Goal: Task Accomplishment & Management: Use online tool/utility

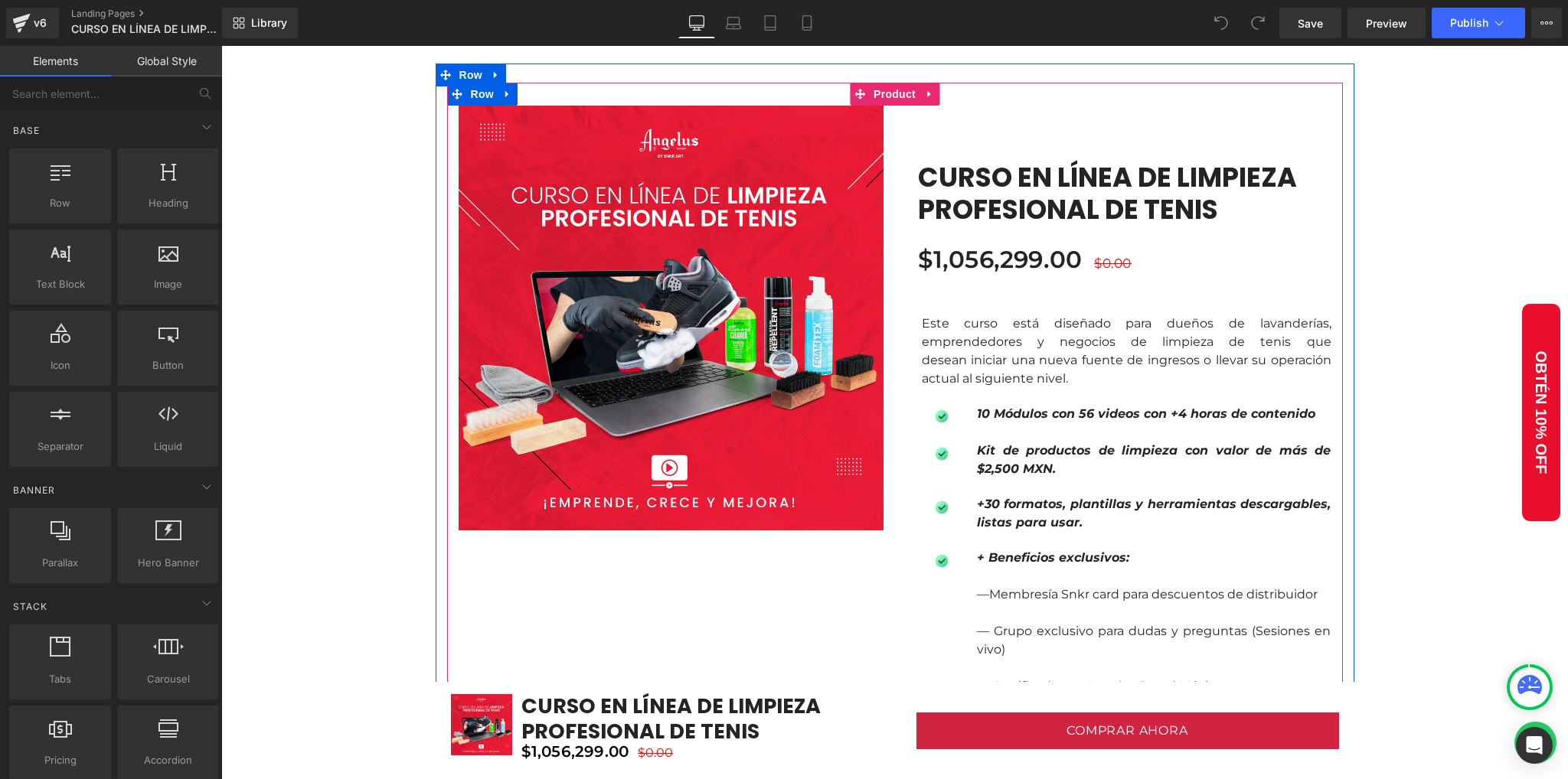
scroll to position [1020, 0]
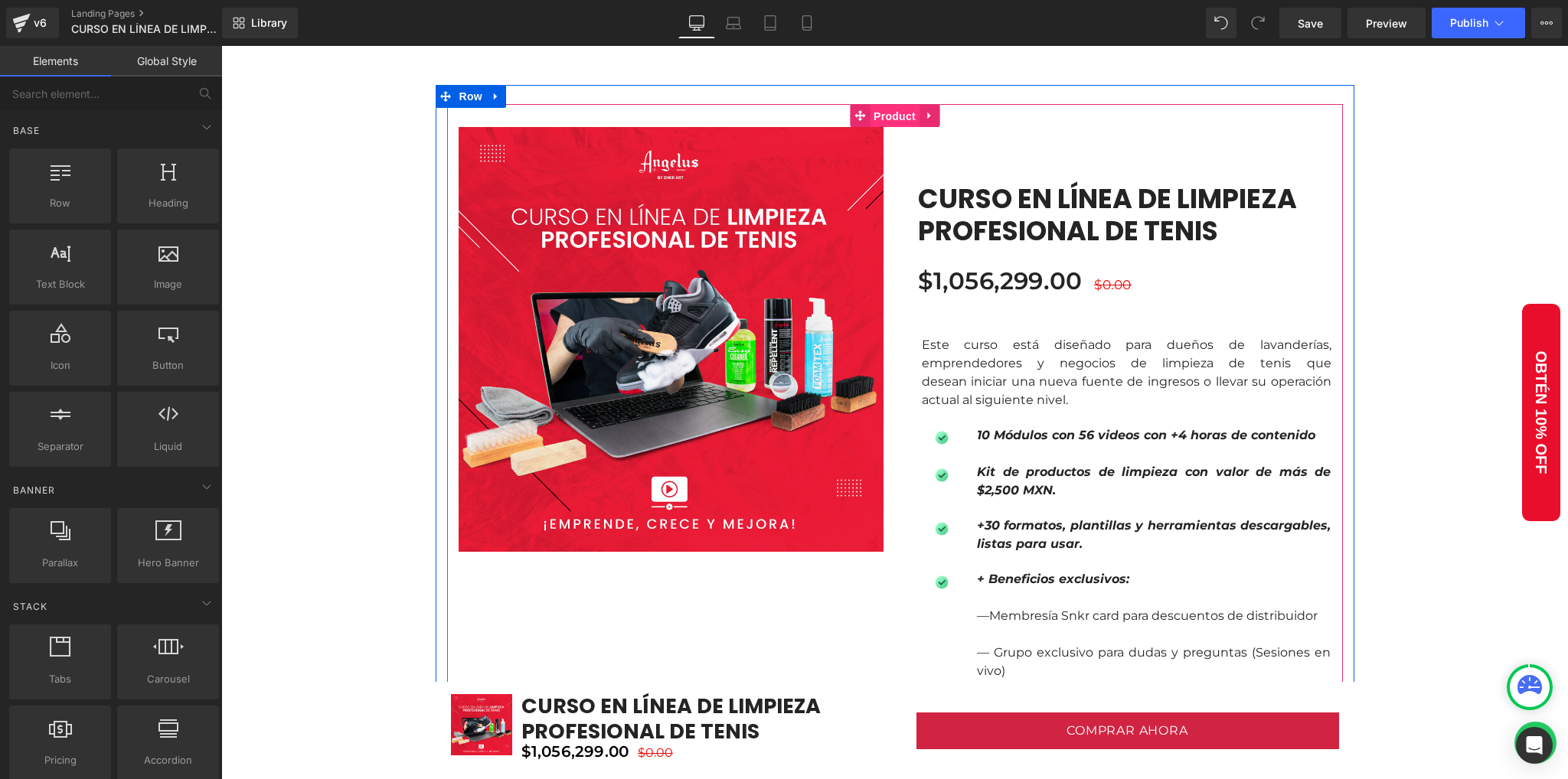
click at [873, 119] on span "Product" at bounding box center [894, 116] width 50 height 23
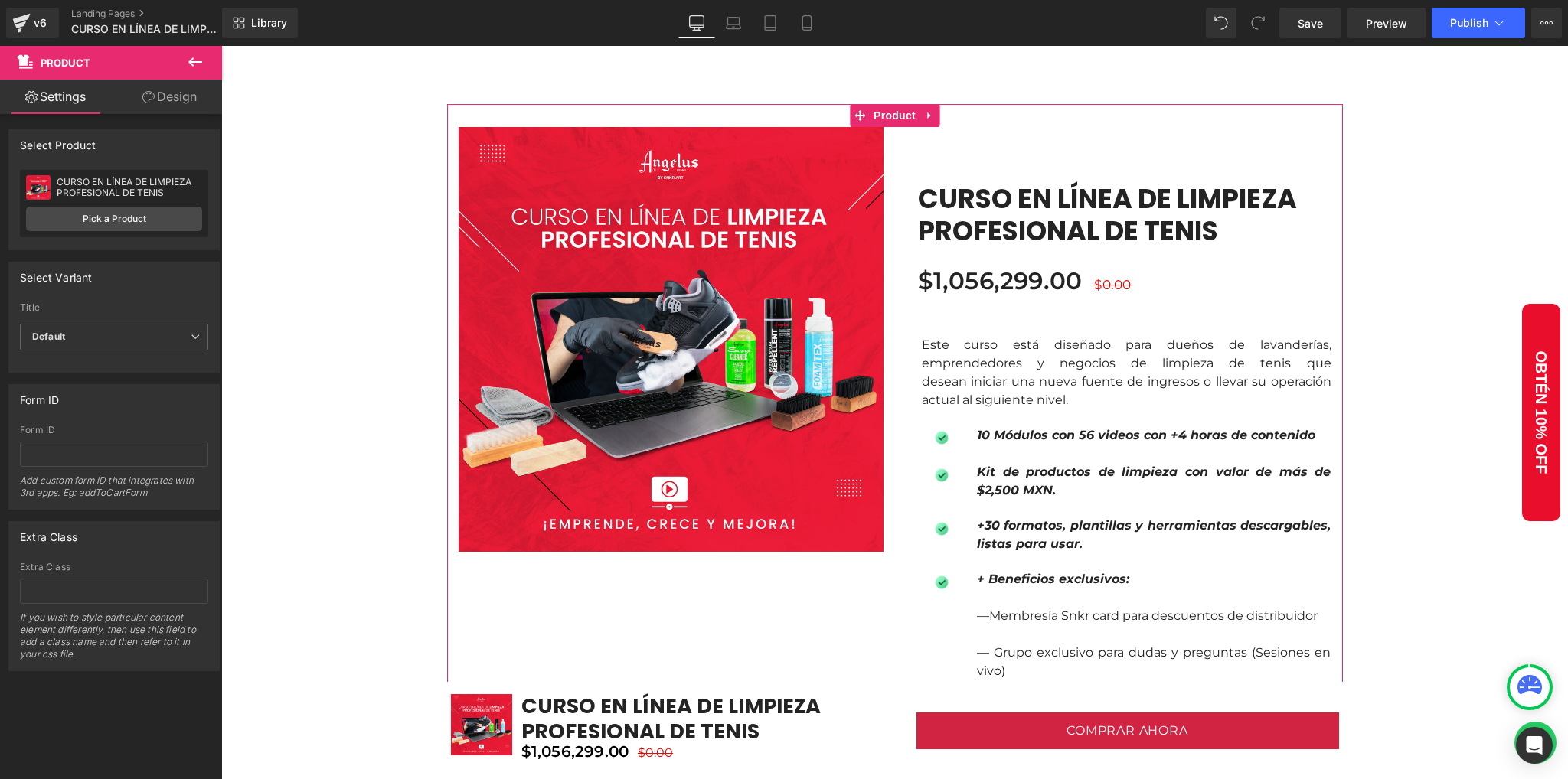
click at [160, 97] on link "Design" at bounding box center [169, 97] width 111 height 35
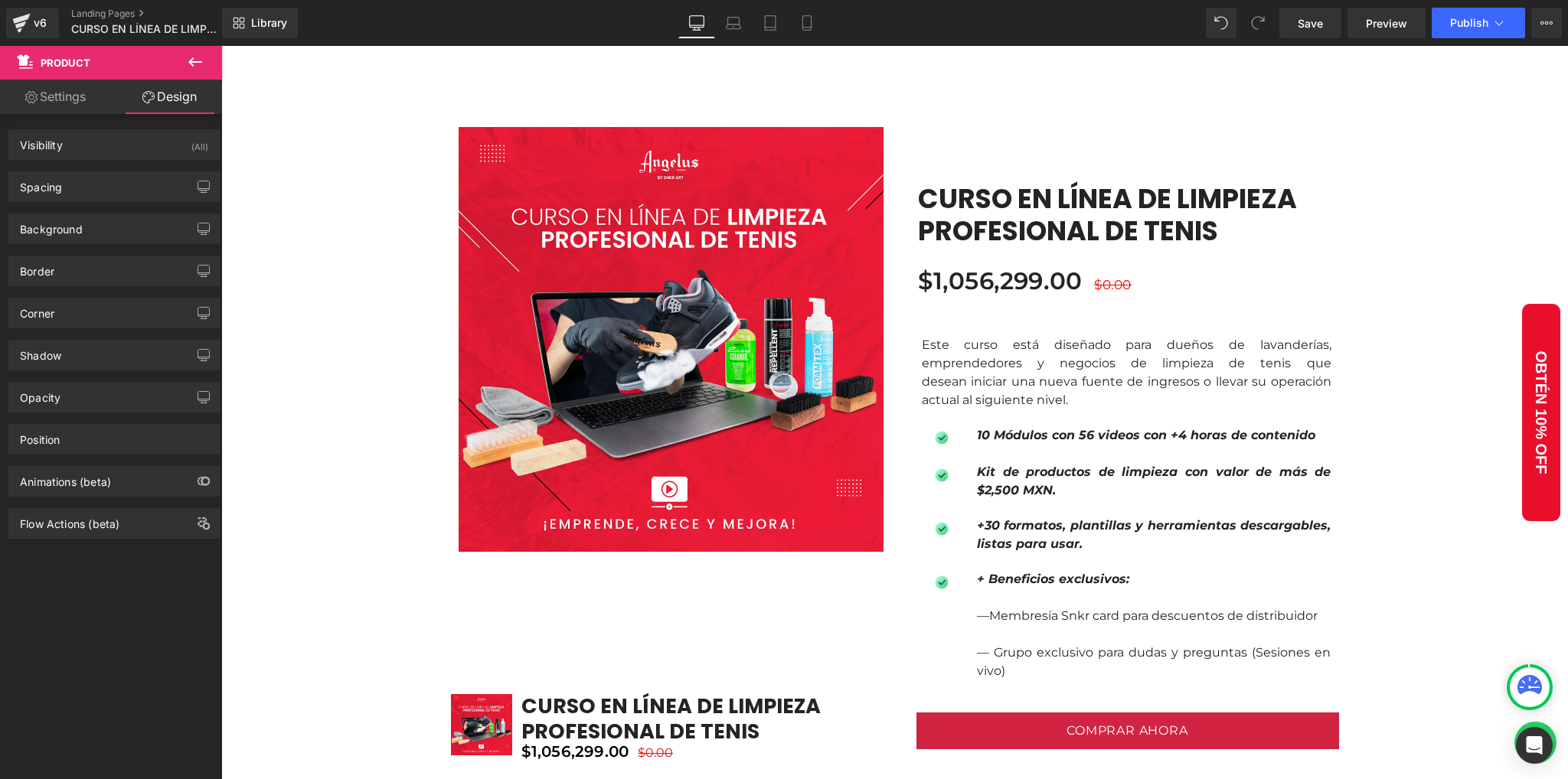
click at [199, 58] on icon at bounding box center [196, 62] width 18 height 18
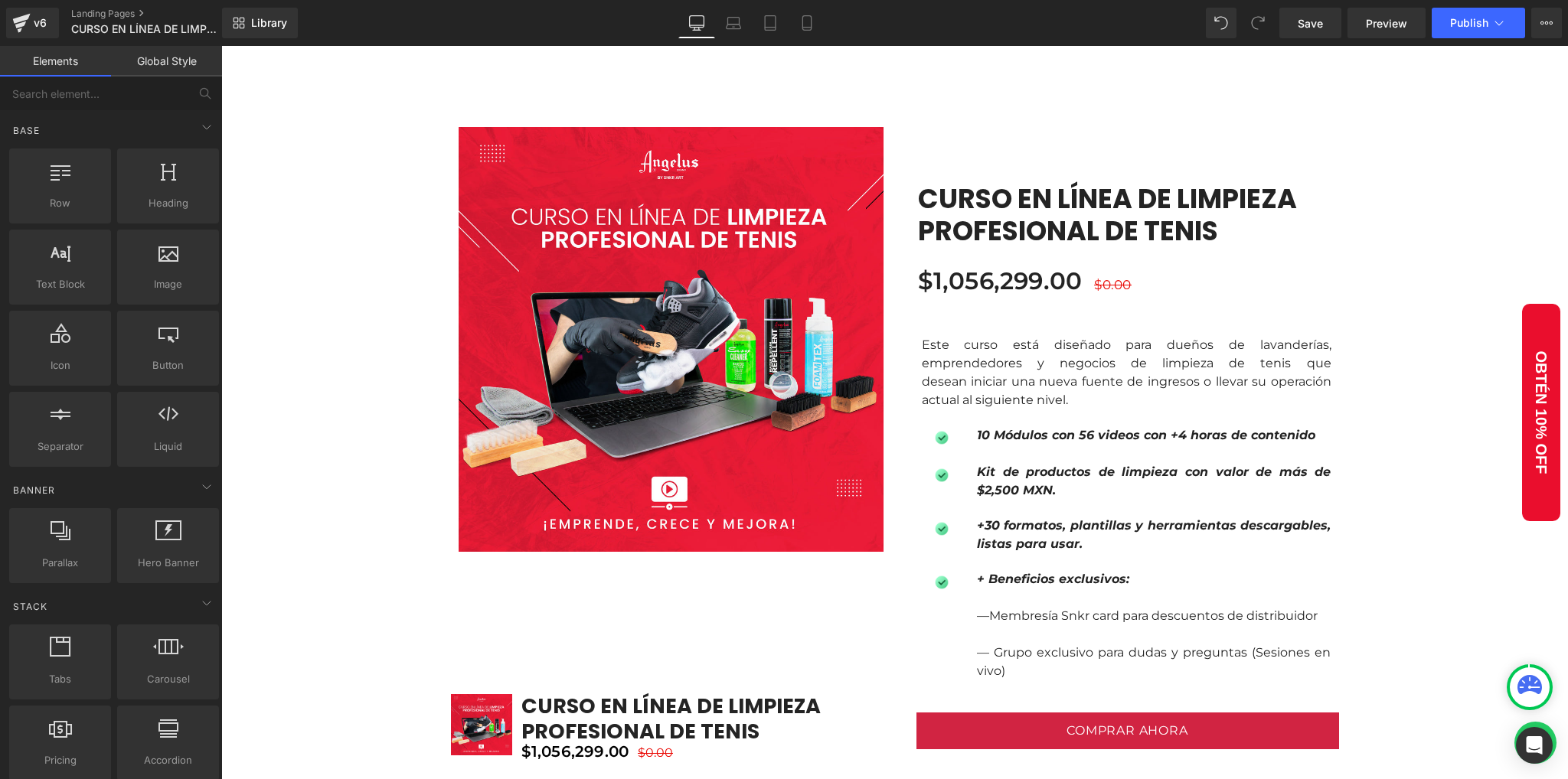
click at [176, 67] on link "Global Style" at bounding box center [166, 61] width 111 height 30
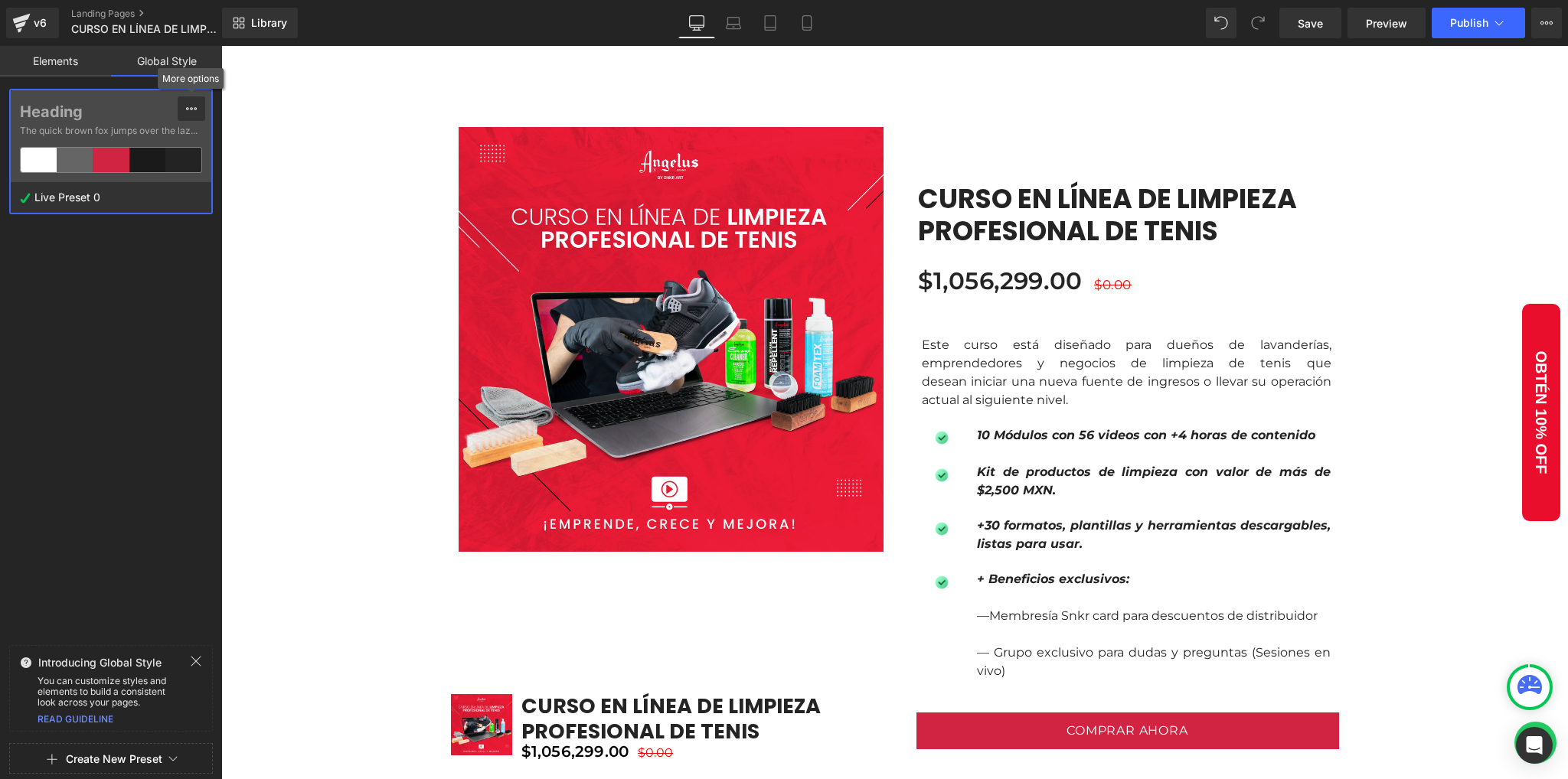
click at [185, 106] on icon at bounding box center [191, 108] width 12 height 12
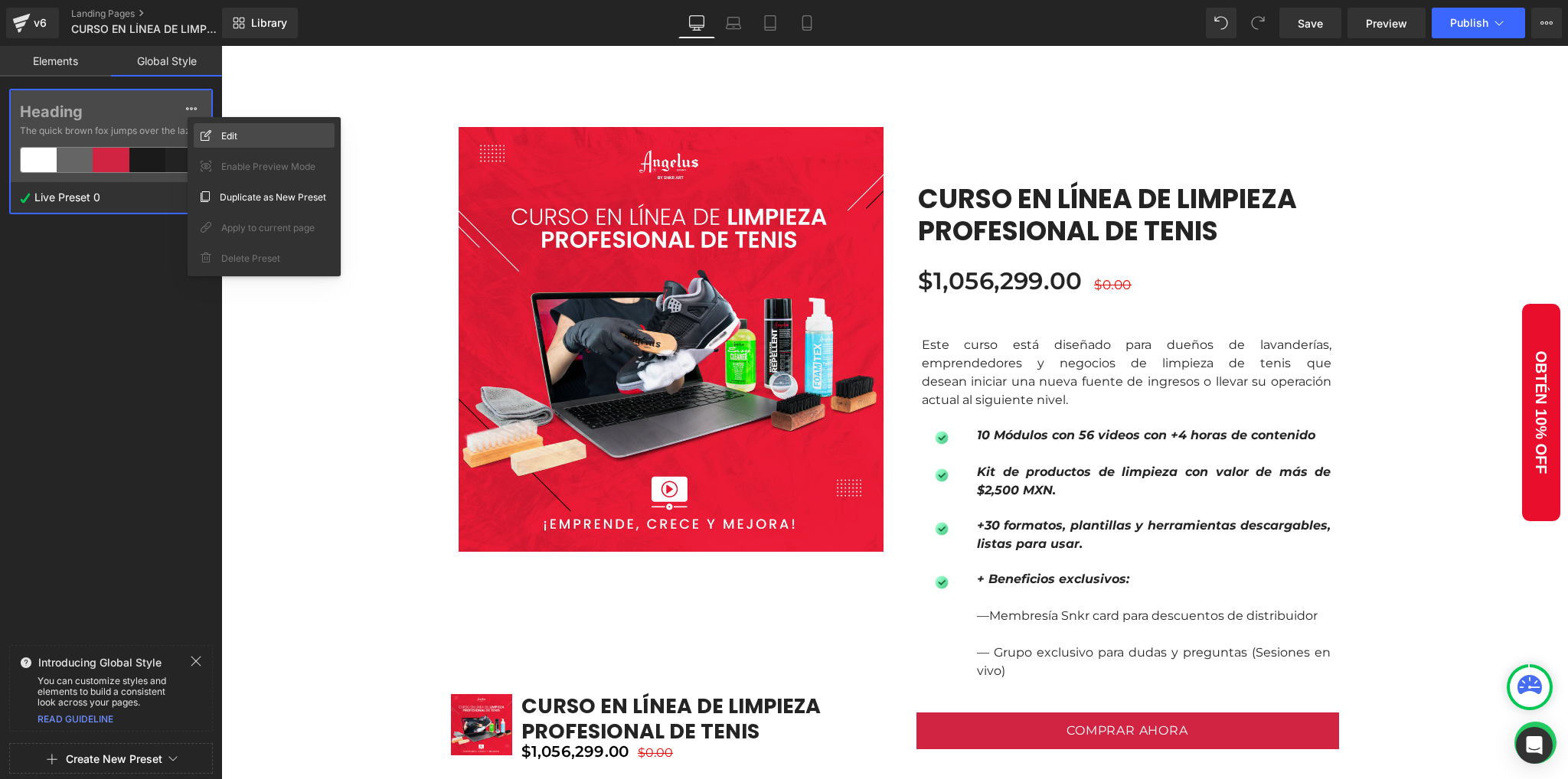
click at [224, 140] on span "Edit" at bounding box center [230, 136] width 17 height 17
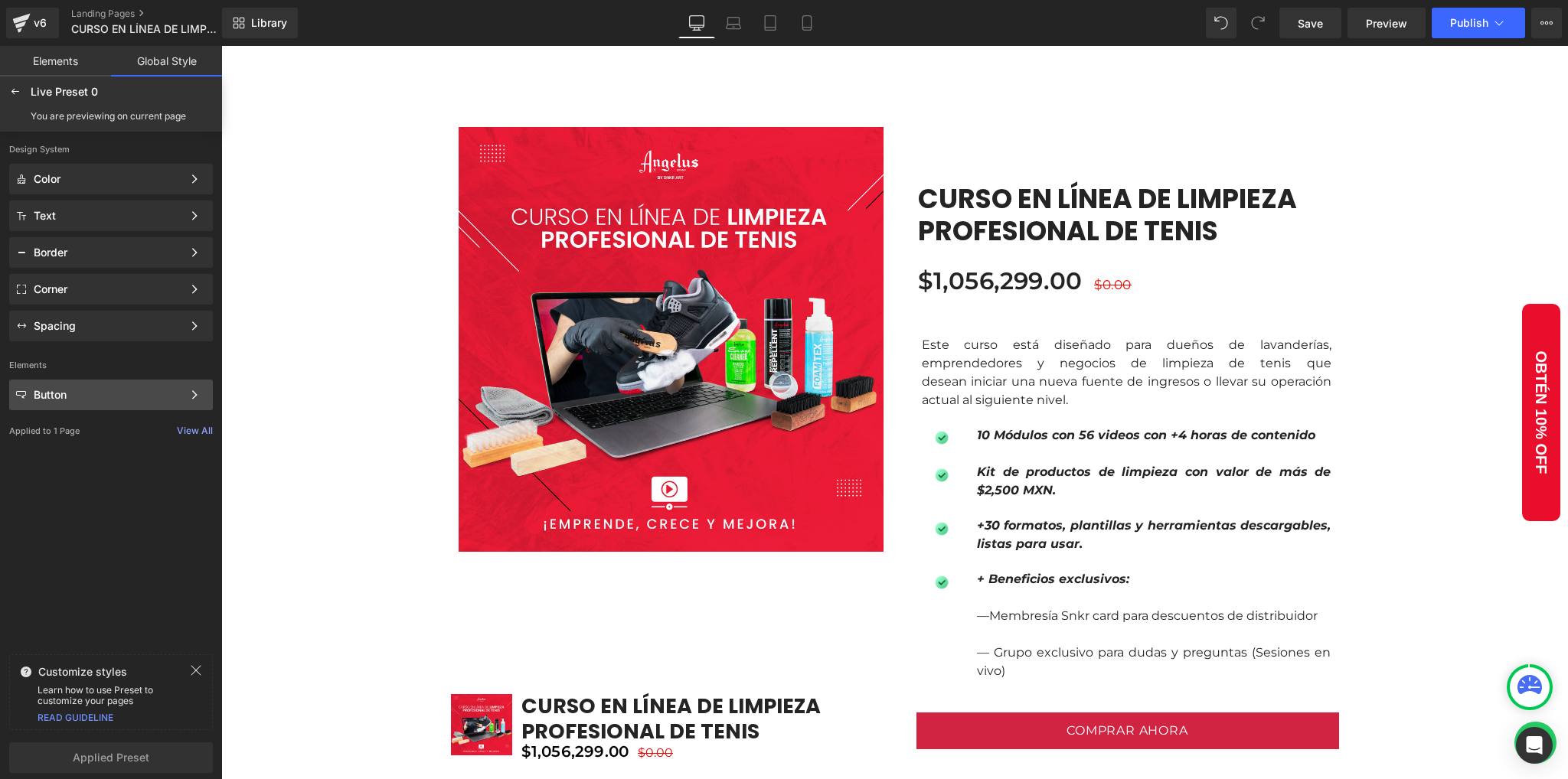
click at [143, 385] on div "Button Color Style Define a color palette and apply it to your pages 1 of 3 Next" at bounding box center [111, 395] width 204 height 30
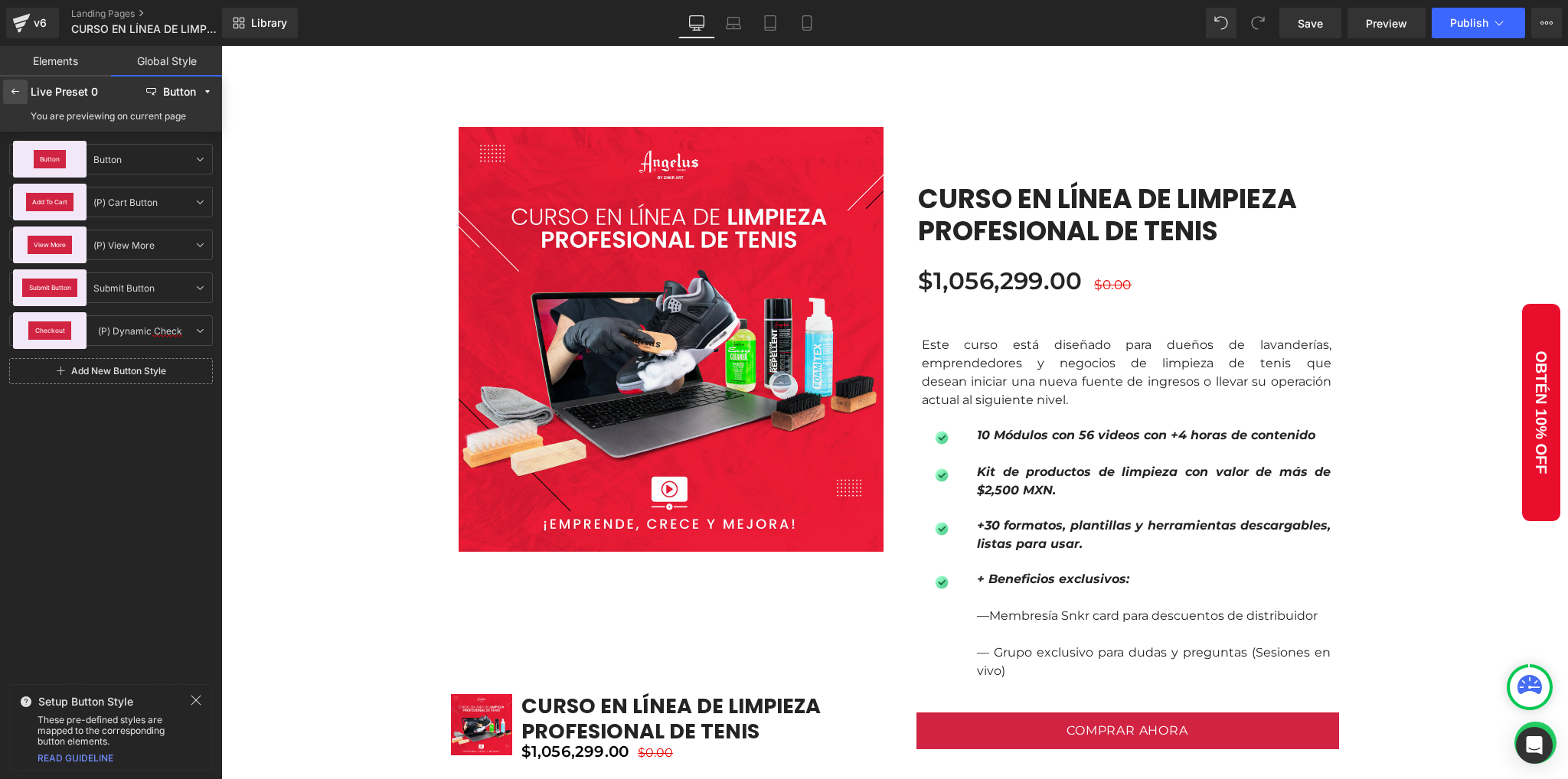
click at [17, 91] on icon at bounding box center [15, 91] width 12 height 12
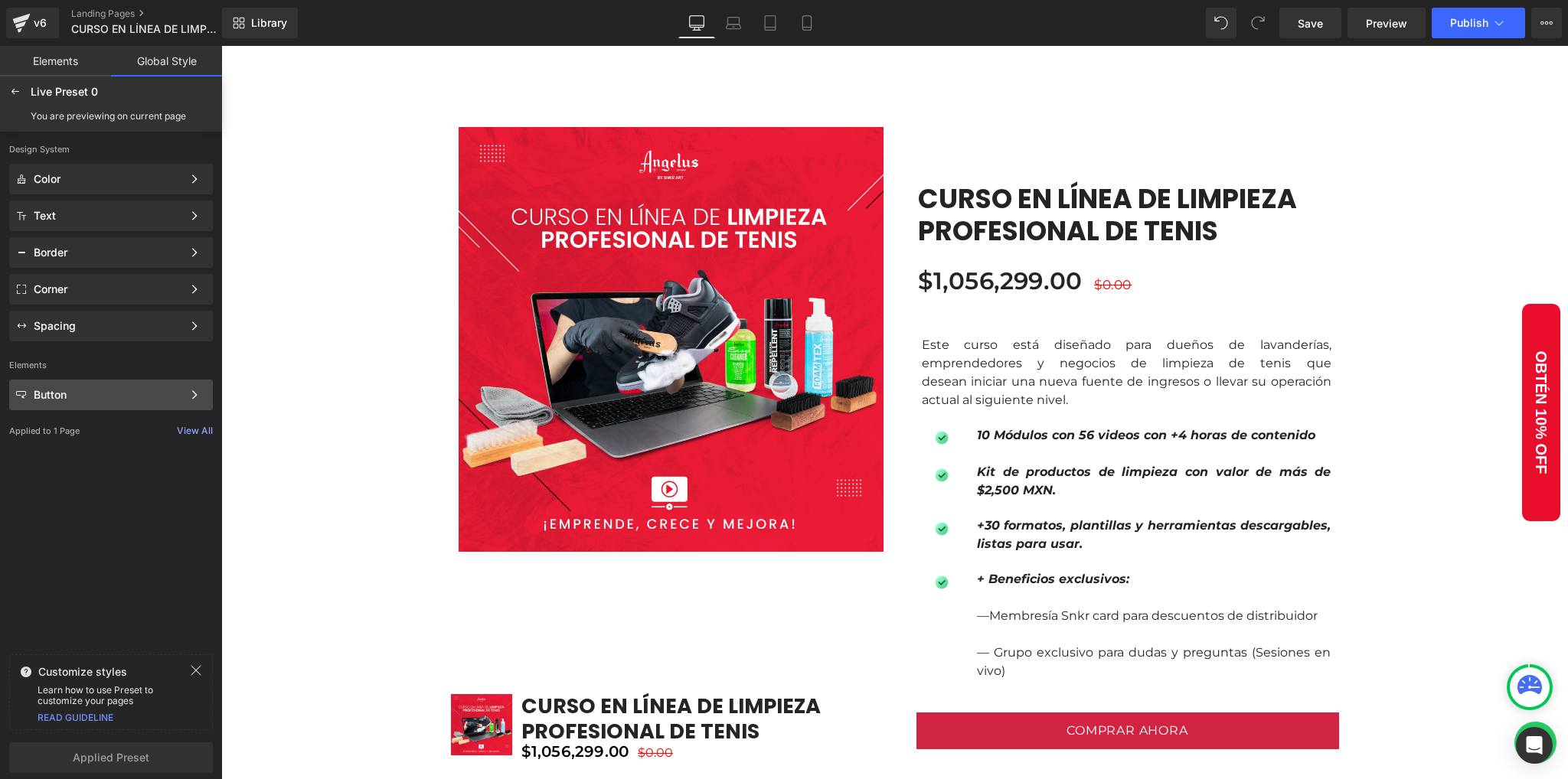
click at [82, 381] on div "Button Color Style Define a color palette and apply it to your pages 1 of 3 Next" at bounding box center [111, 395] width 204 height 30
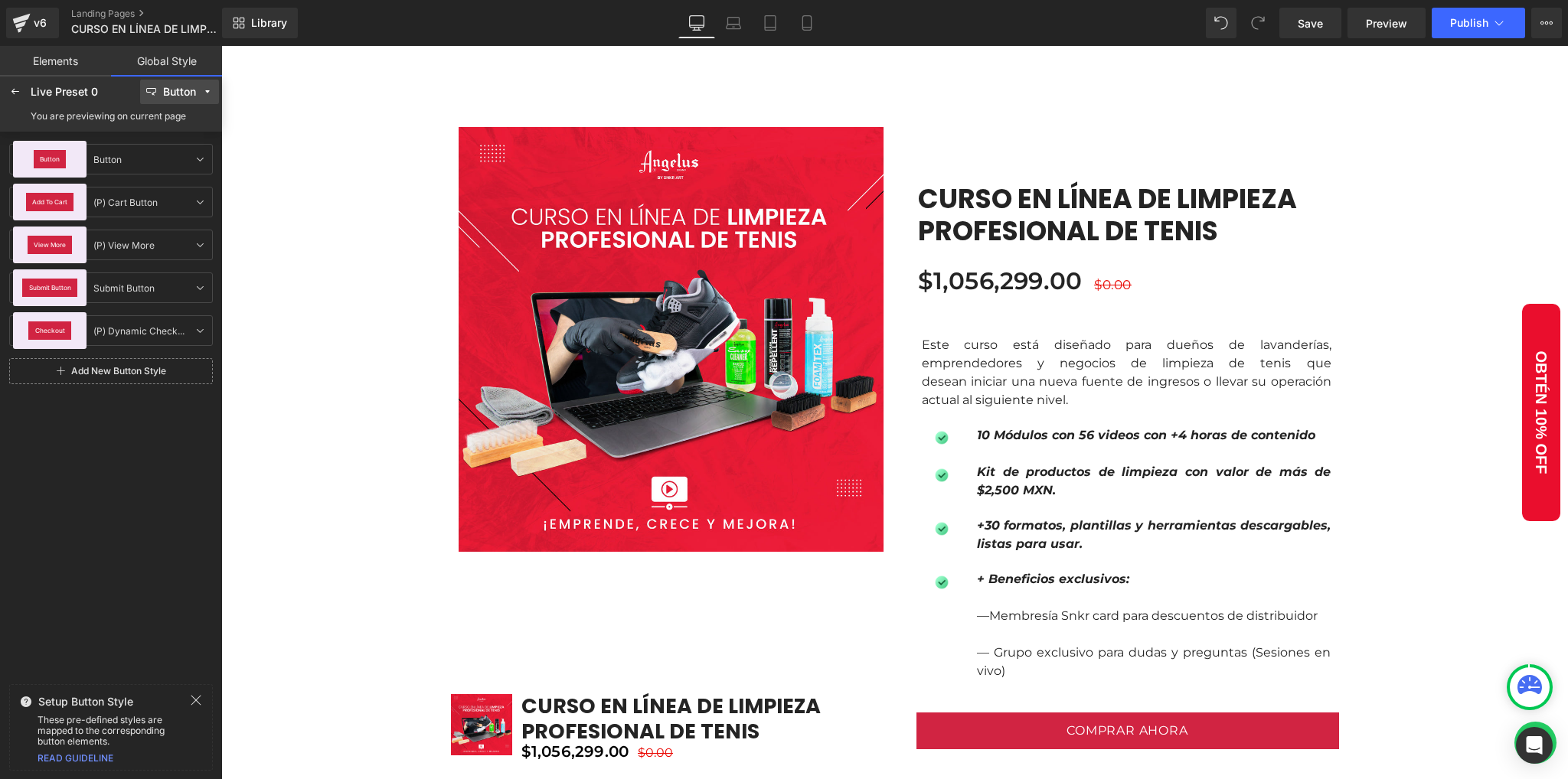
click at [198, 100] on button "Button" at bounding box center [180, 92] width 79 height 25
click at [11, 88] on icon at bounding box center [15, 91] width 12 height 12
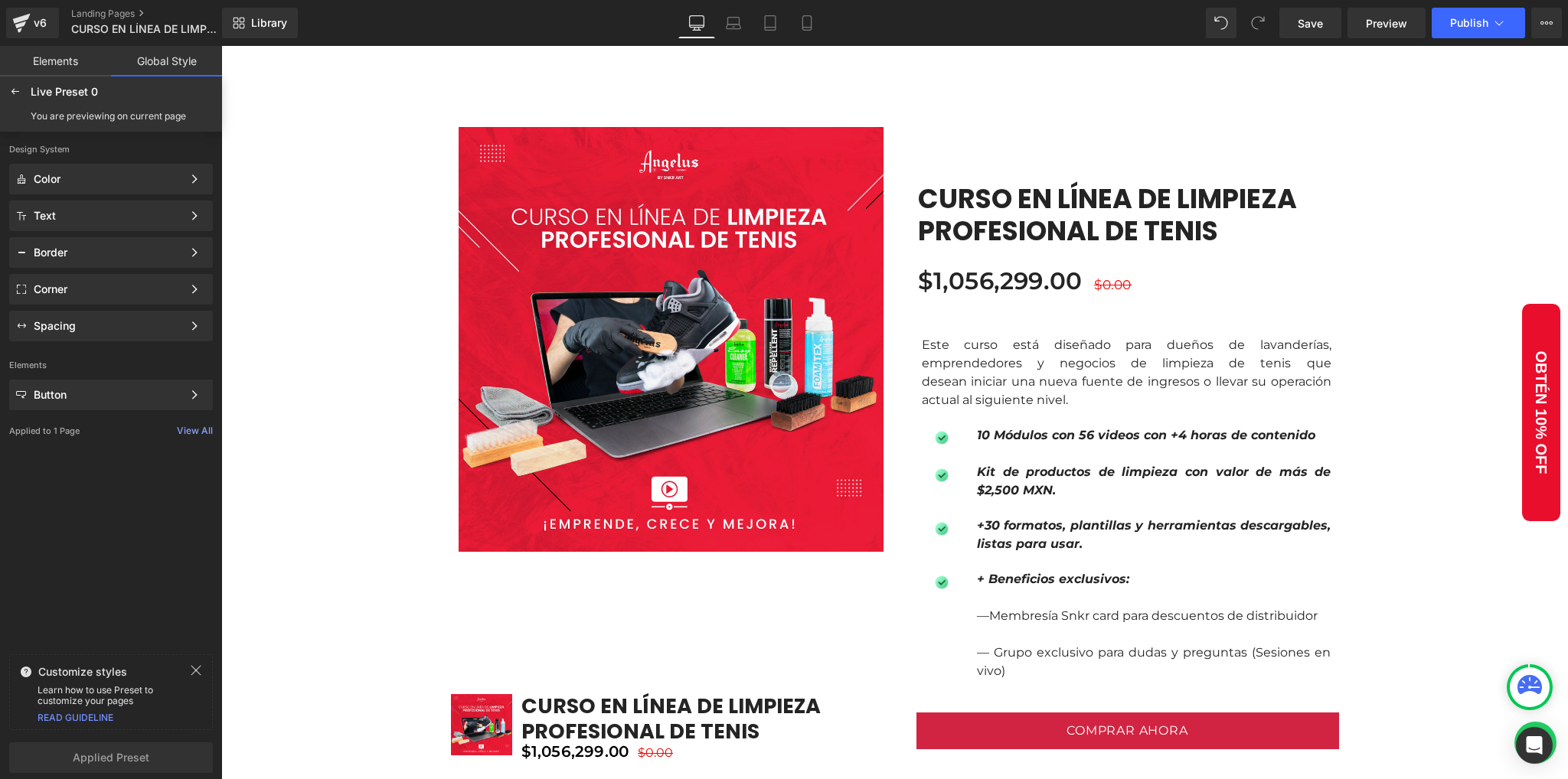
click at [56, 70] on link "Elements" at bounding box center [55, 61] width 111 height 30
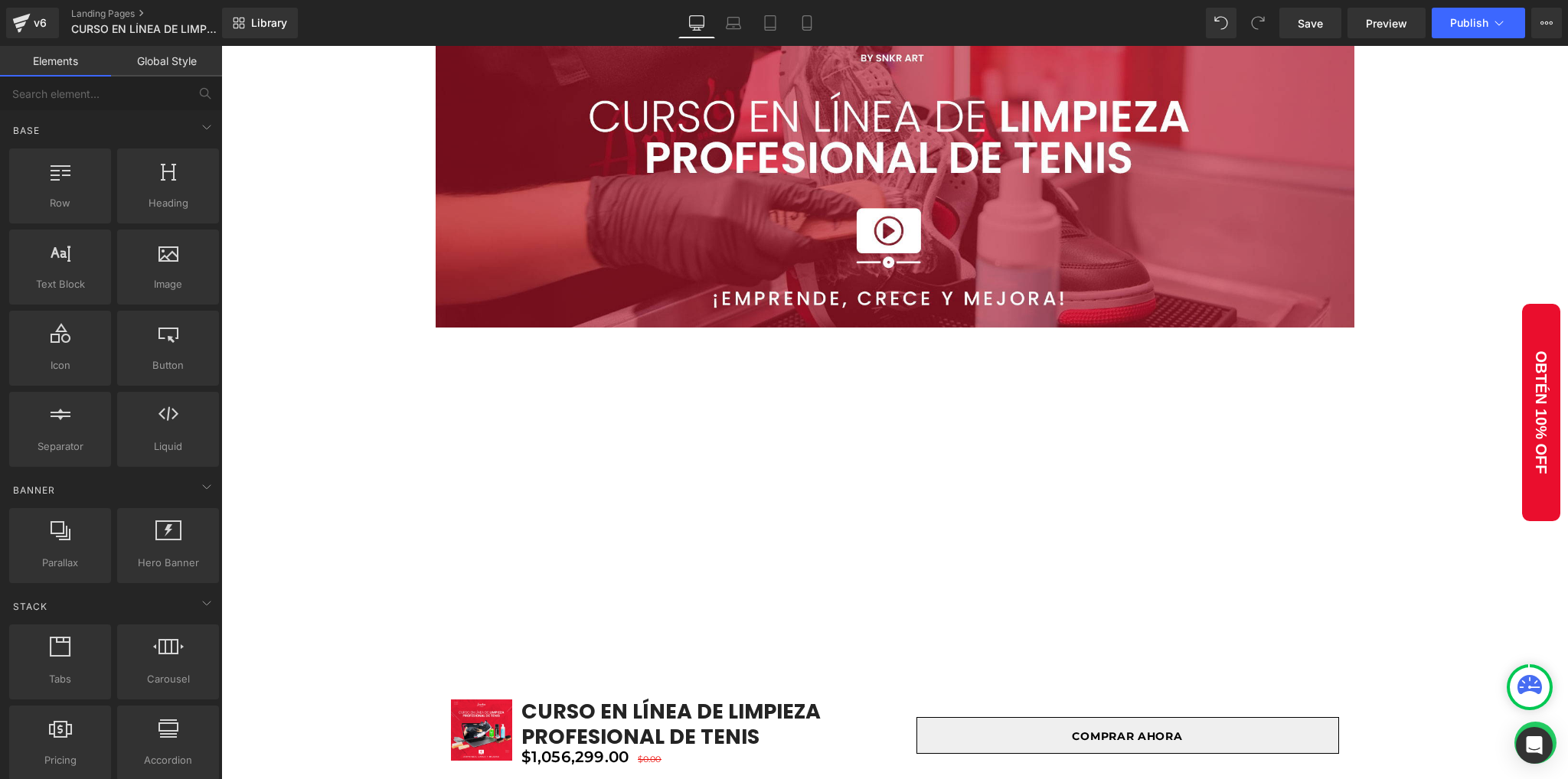
scroll to position [204, 0]
